Goal: Task Accomplishment & Management: Manage account settings

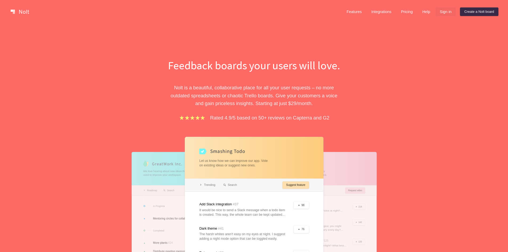
click at [438, 12] on link "Sign in" at bounding box center [445, 11] width 20 height 9
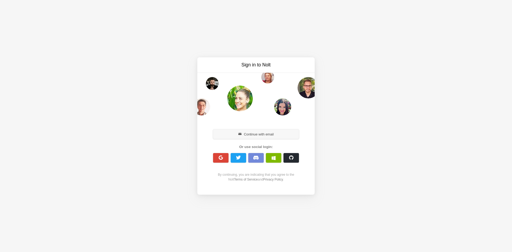
click at [257, 134] on button "Continue with email" at bounding box center [256, 134] width 86 height 10
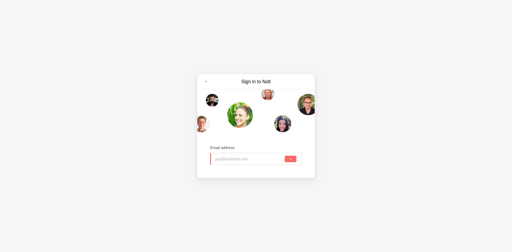
click at [240, 157] on input "email" at bounding box center [249, 159] width 68 height 12
paste input "vigini1316@erynka.com"
drag, startPoint x: 199, startPoint y: 158, endPoint x: 193, endPoint y: 158, distance: 6.4
click at [192, 158] on div "Sign in to Nolt Email address vigini1316@erynka.com" at bounding box center [256, 126] width 512 height 252
click at [261, 158] on input "vigini1316@erynka.com" at bounding box center [249, 159] width 68 height 12
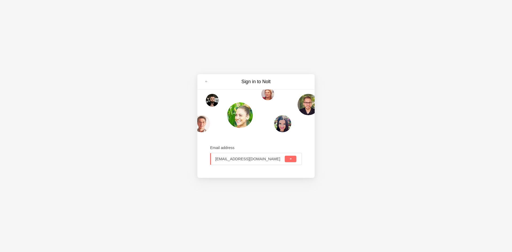
type input "vigini1316@erynka.com"
click at [297, 160] on div "vigini1316@erynka.com" at bounding box center [256, 159] width 92 height 12
click at [294, 159] on button "submit" at bounding box center [290, 159] width 11 height 6
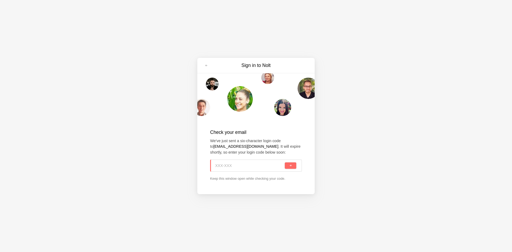
paste input "LEX-DNP"
type input "LEX-DNP"
click at [286, 165] on button "submit" at bounding box center [290, 165] width 11 height 6
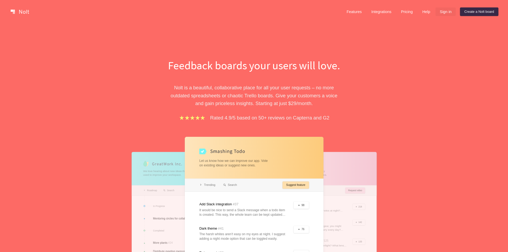
click at [443, 11] on link "Sign in" at bounding box center [445, 11] width 20 height 9
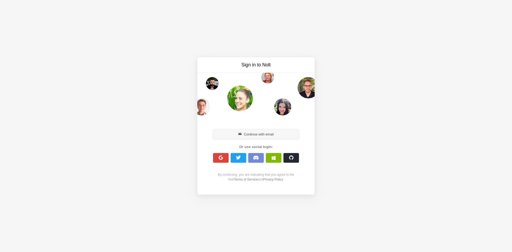
click at [246, 135] on button "Continue with email" at bounding box center [256, 134] width 86 height 10
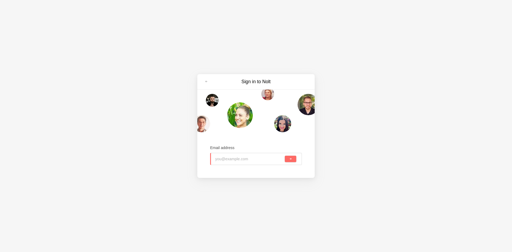
paste input "mayawic677@erynka.com"
type input "mayawic677@erynka.com"
click at [289, 162] on button "submit" at bounding box center [290, 159] width 11 height 6
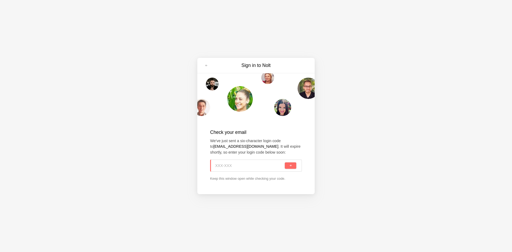
paste input "ET5-V3C"
type input "ET5-V3C"
click at [284, 166] on div "ET5-V3C" at bounding box center [256, 165] width 92 height 12
click at [290, 165] on span "submit" at bounding box center [290, 165] width 3 height 3
